Goal: Task Accomplishment & Management: Manage account settings

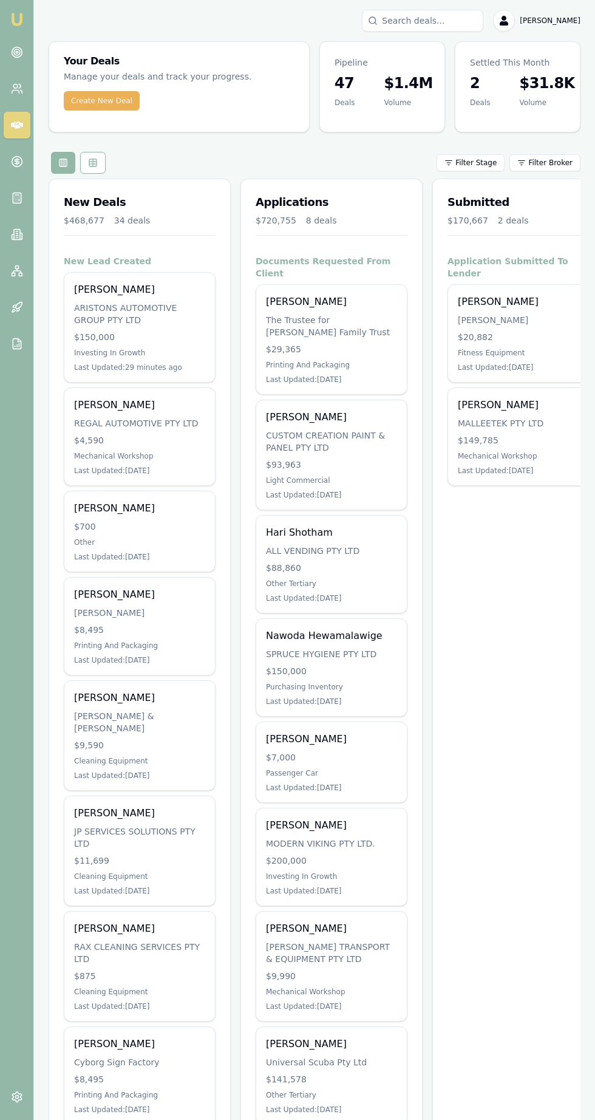
click at [94, 290] on div "[PERSON_NAME]" at bounding box center [139, 289] width 131 height 15
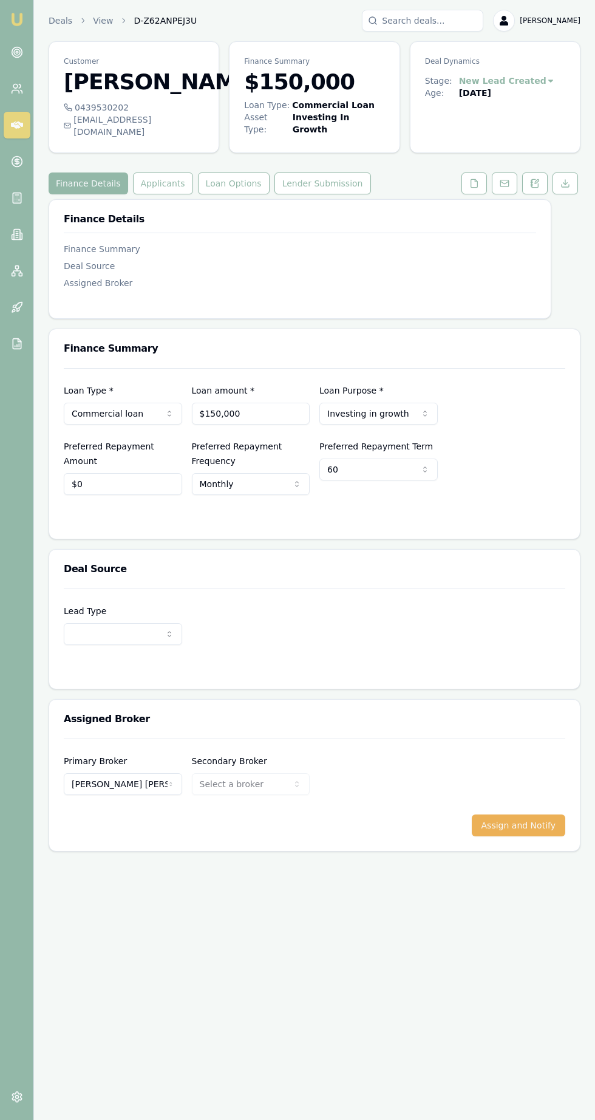
click at [468, 194] on button at bounding box center [474, 183] width 26 height 22
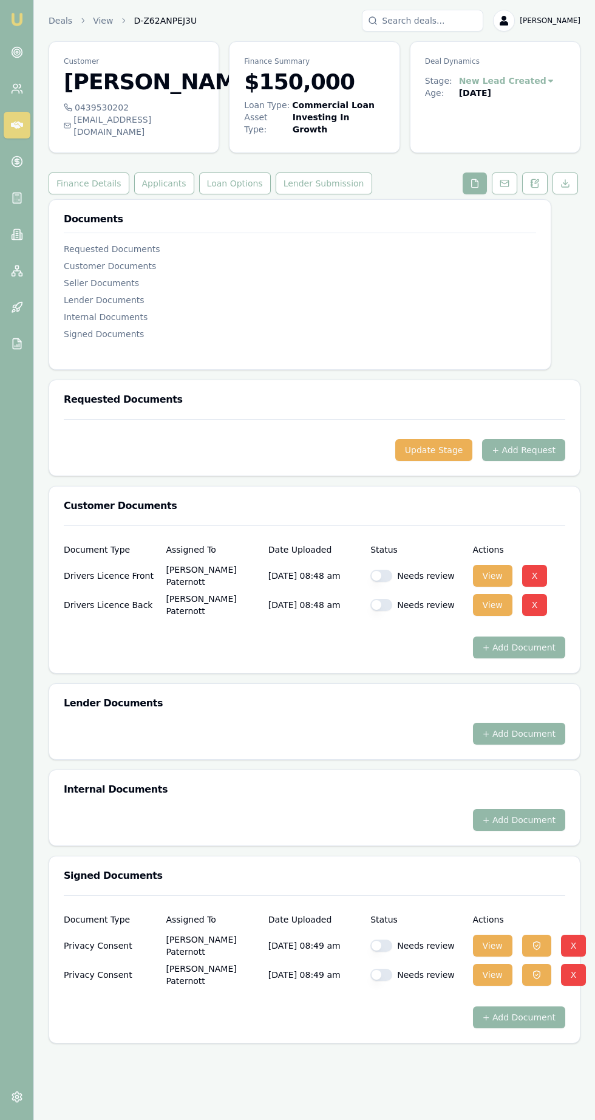
click at [511, 455] on button "+ Add Request" at bounding box center [523, 450] width 83 height 22
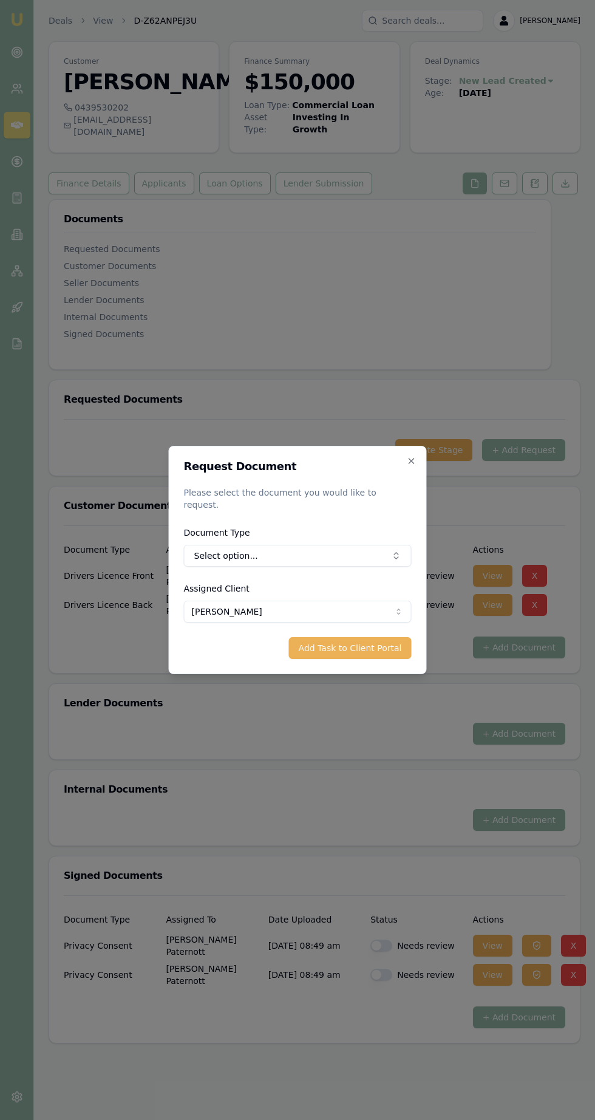
click at [201, 548] on button "Select option..." at bounding box center [298, 556] width 228 height 22
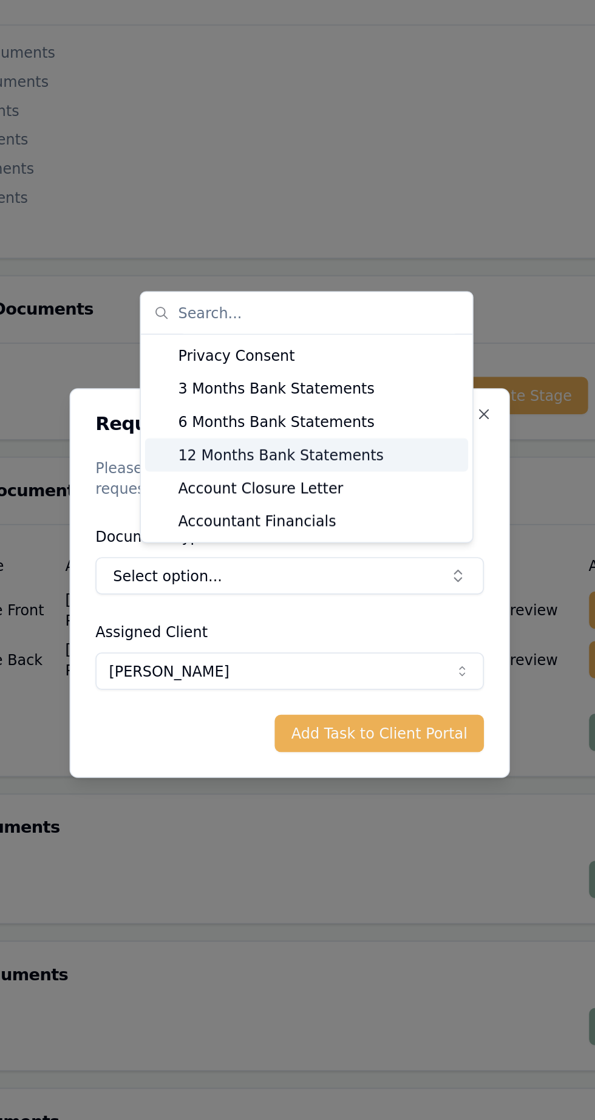
click at [245, 485] on div "12 Months Bank Statements" at bounding box center [307, 484] width 189 height 19
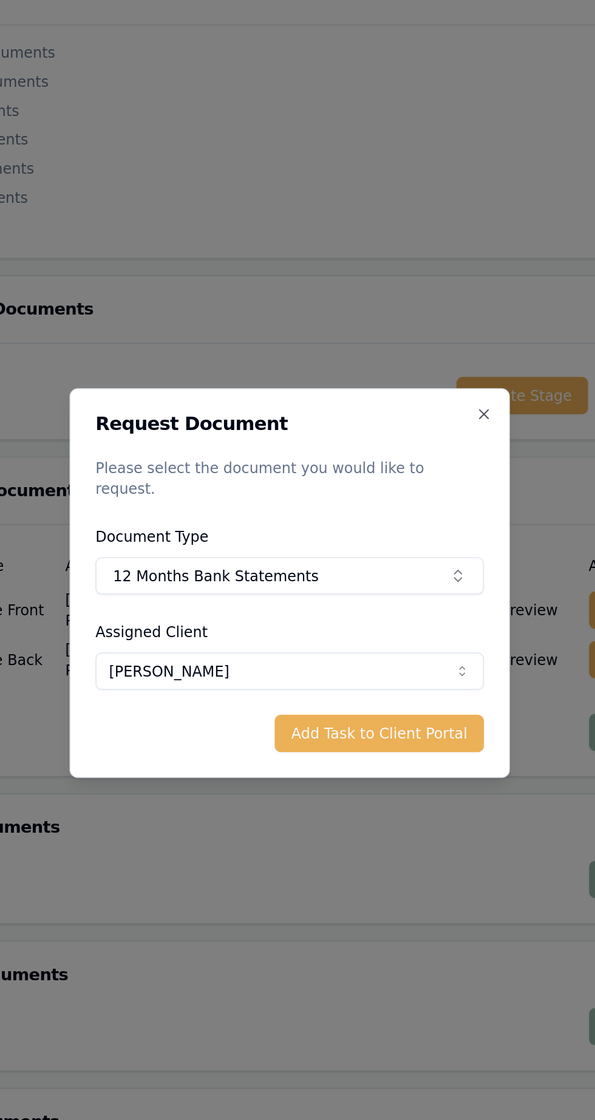
click at [210, 552] on button "12 Months Bank Statements" at bounding box center [298, 556] width 228 height 22
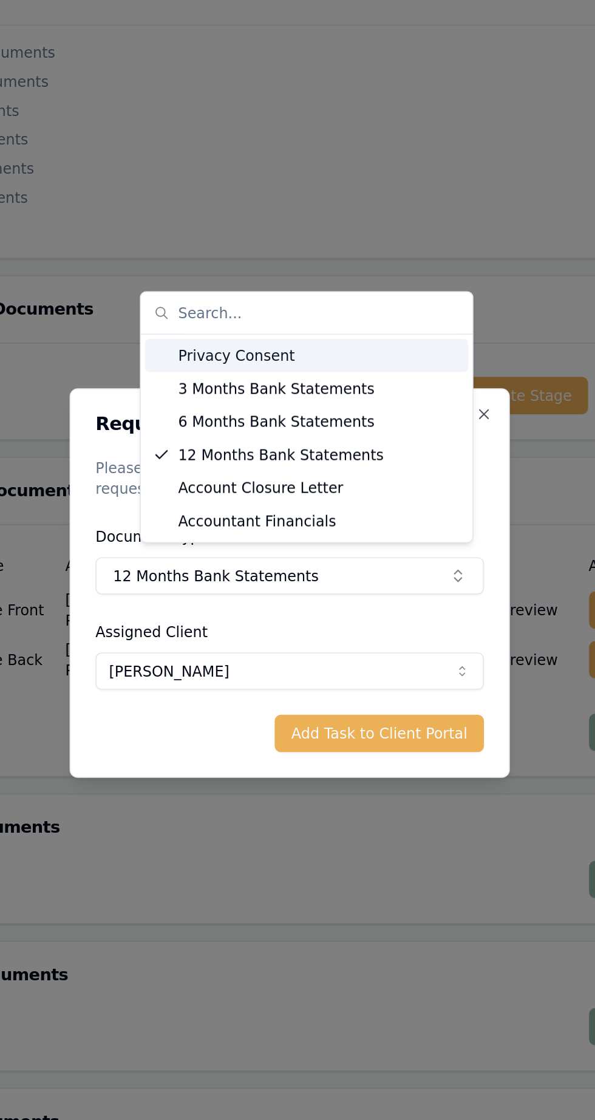
click at [190, 313] on div at bounding box center [297, 560] width 595 height 1120
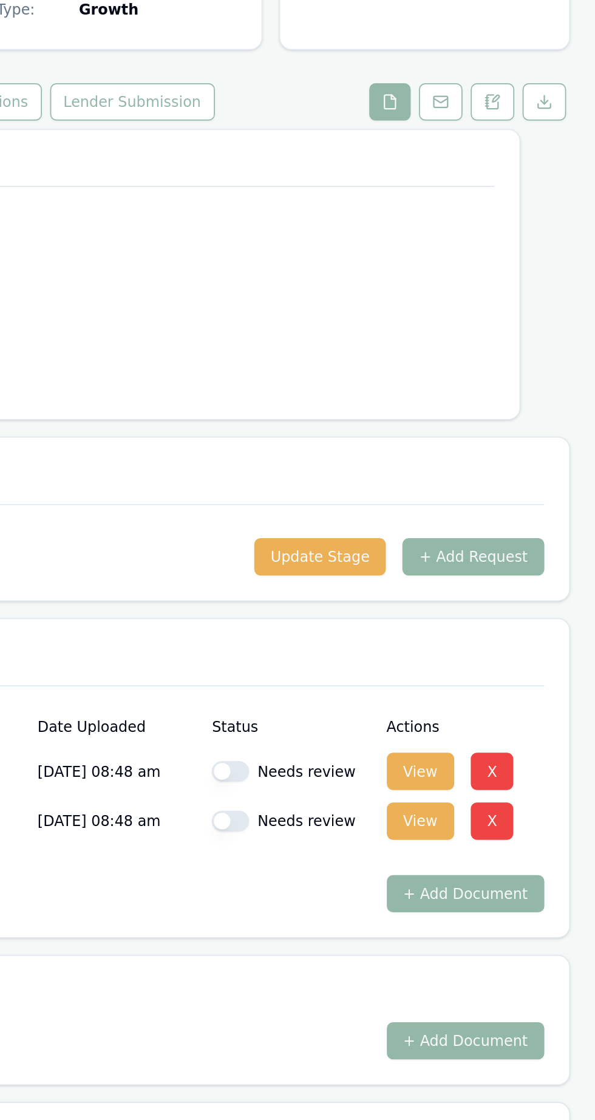
click at [500, 452] on button "+ Add Request" at bounding box center [523, 450] width 83 height 22
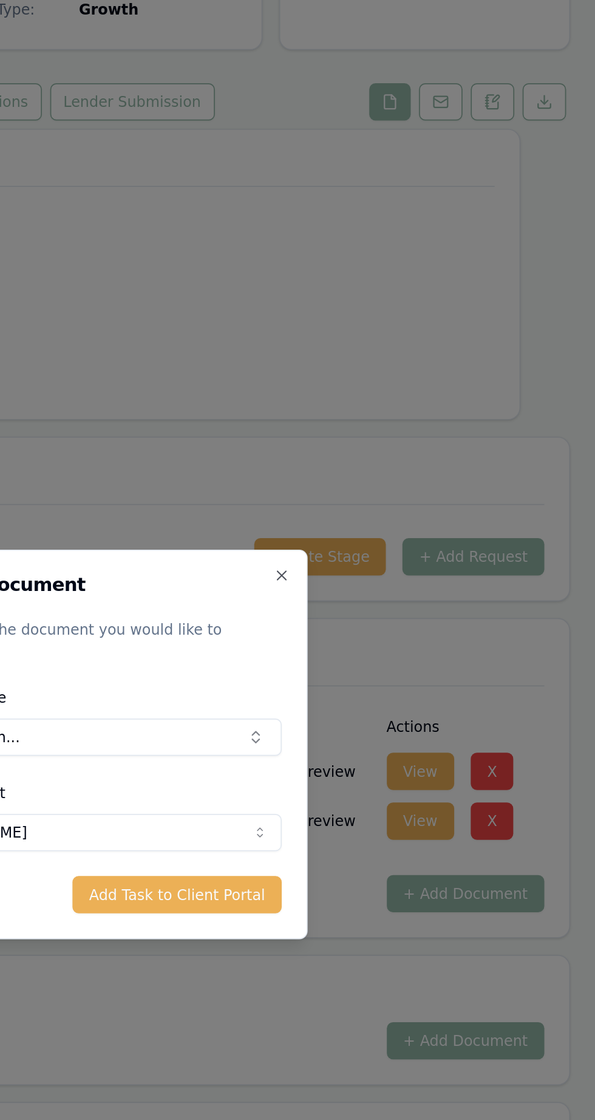
click at [411, 463] on icon "button" at bounding box center [411, 460] width 5 height 5
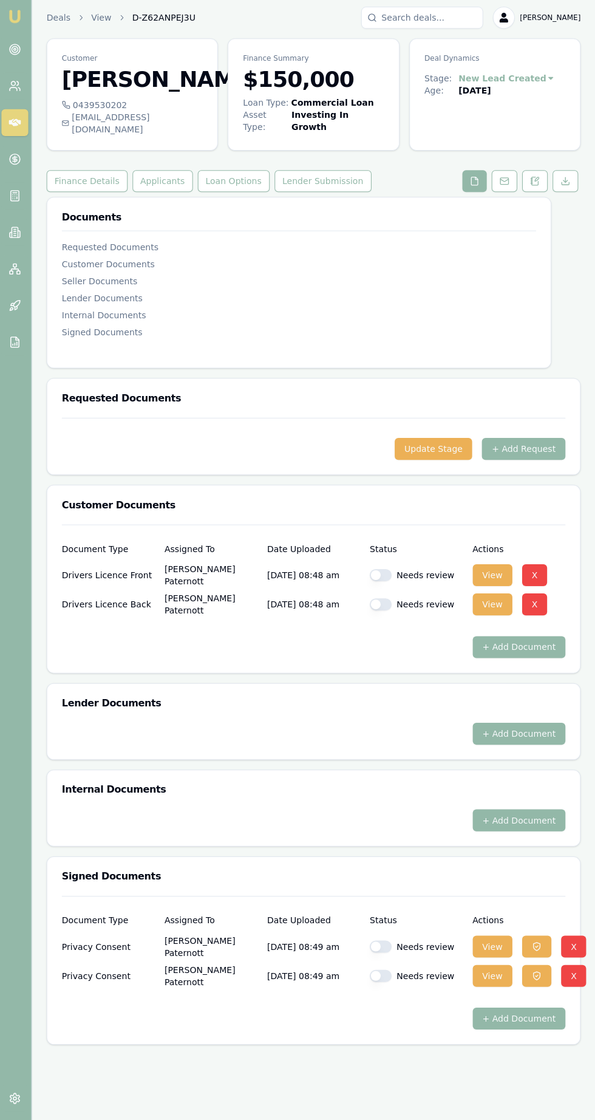
click at [505, 461] on button "+ Add Request" at bounding box center [523, 450] width 83 height 22
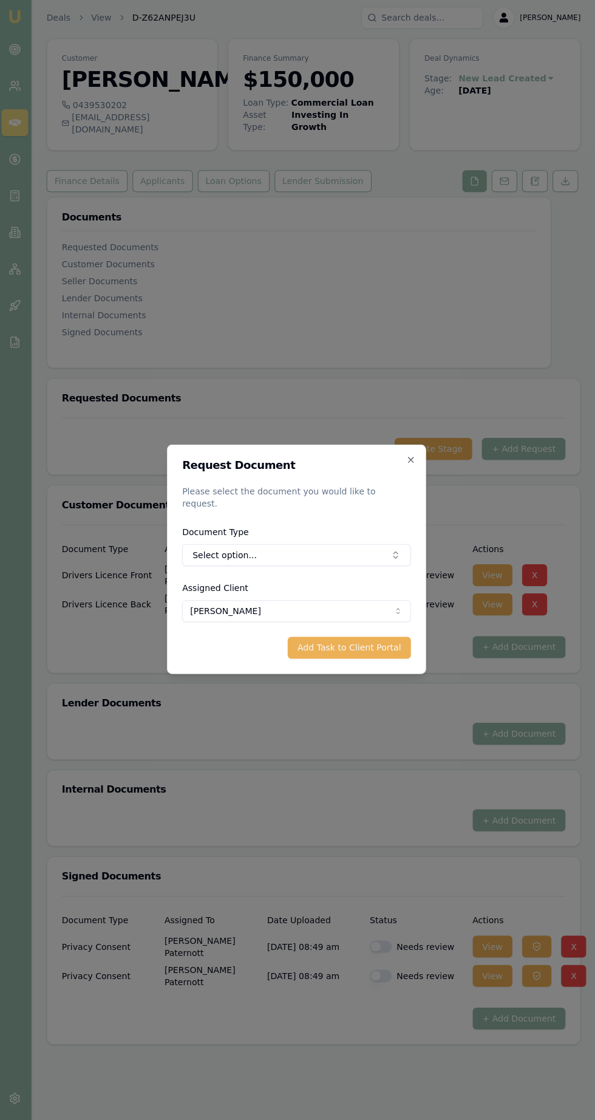
click at [205, 567] on button "Select option..." at bounding box center [298, 556] width 228 height 22
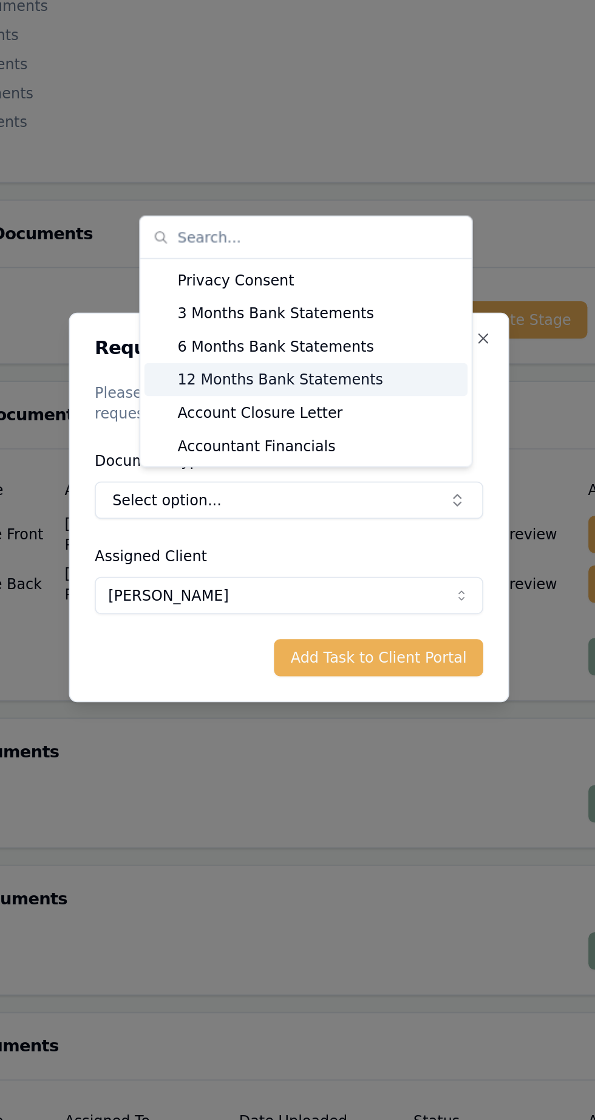
click at [250, 485] on div "12 Months Bank Statements" at bounding box center [307, 484] width 189 height 19
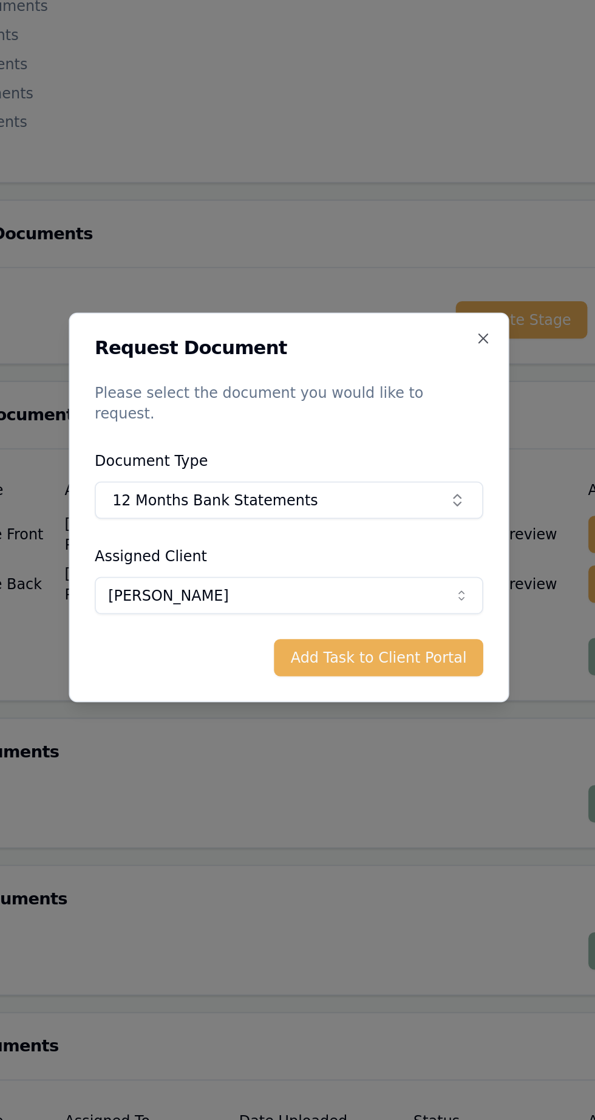
click at [318, 642] on button "Add Task to Client Portal" at bounding box center [350, 648] width 123 height 22
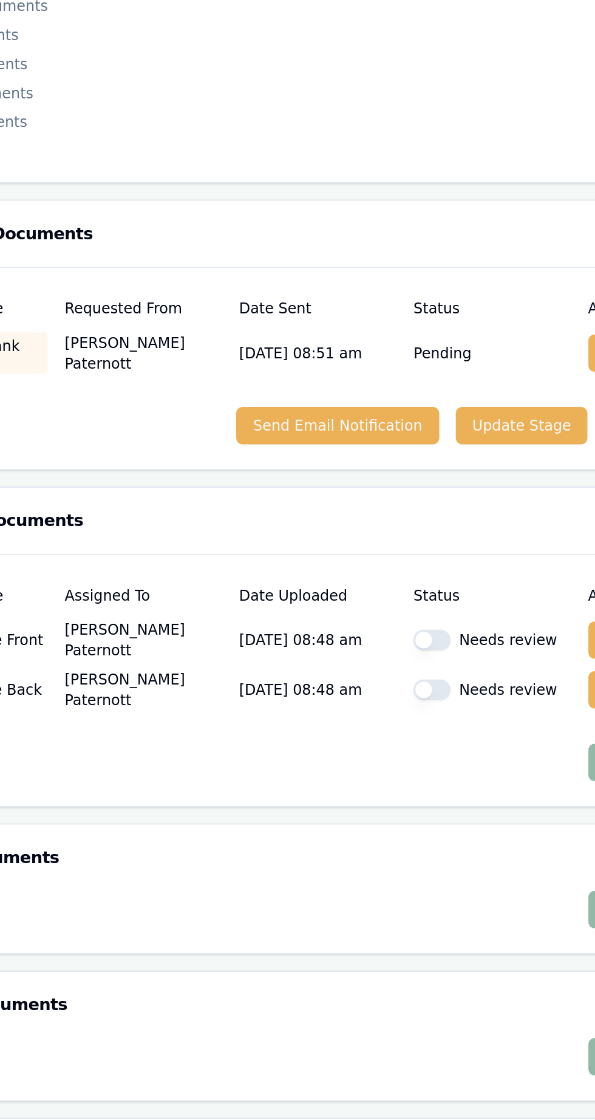
click at [310, 523] on button "Send Email Notification" at bounding box center [326, 512] width 118 height 22
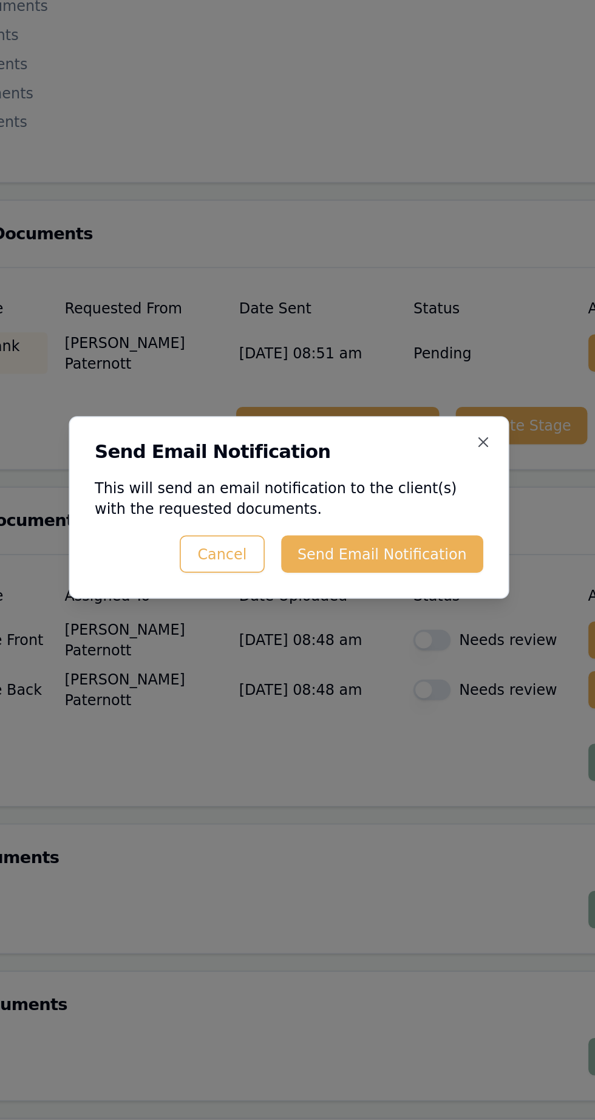
click at [380, 590] on button "Send Email Notification" at bounding box center [352, 587] width 118 height 22
